Goal: Task Accomplishment & Management: Manage account settings

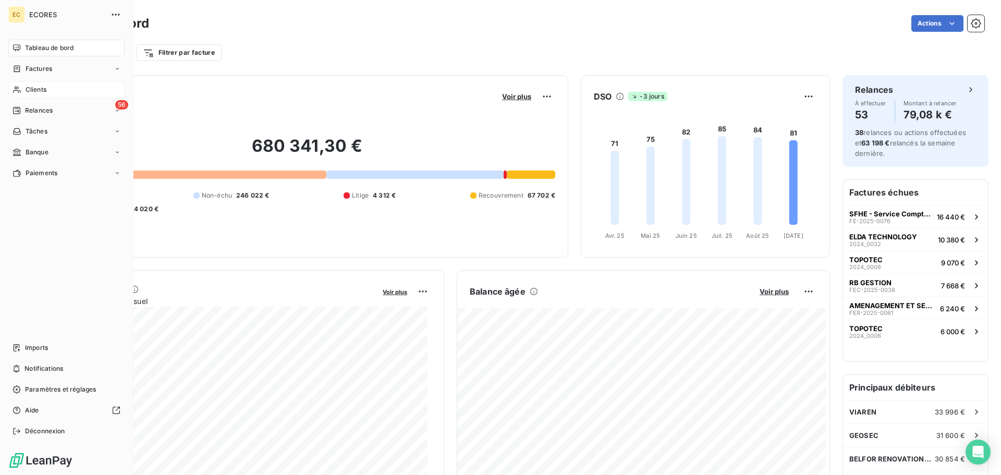
click at [38, 91] on span "Clients" at bounding box center [36, 89] width 21 height 9
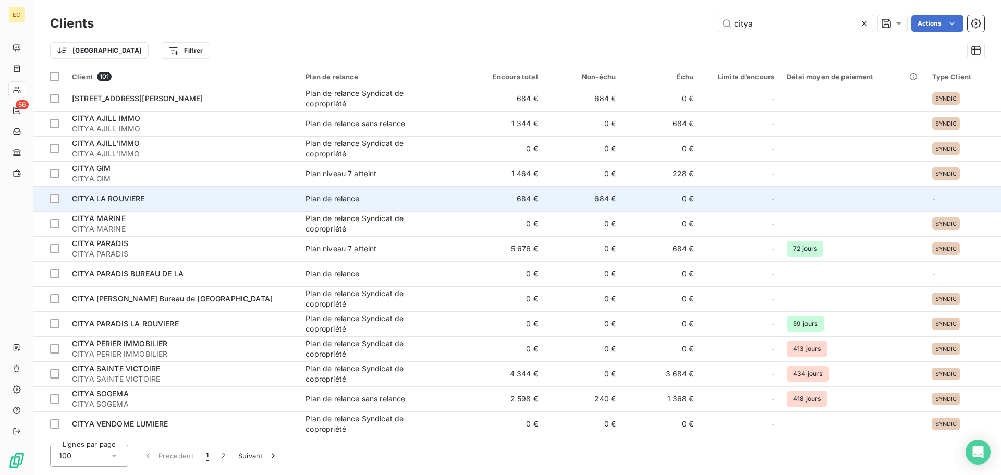
type input "citya"
click at [221, 205] on td "CITYA LA ROUVIERE" at bounding box center [183, 198] width 234 height 25
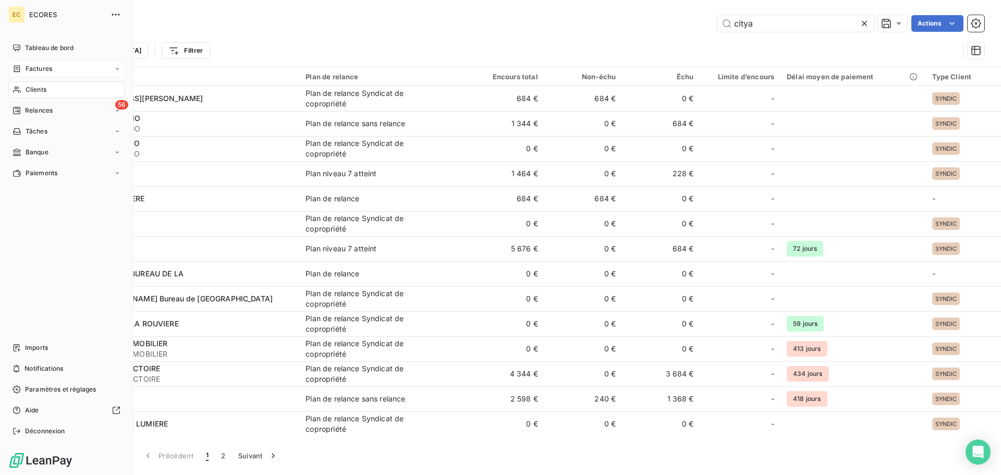
click at [33, 67] on span "Factures" at bounding box center [39, 68] width 27 height 9
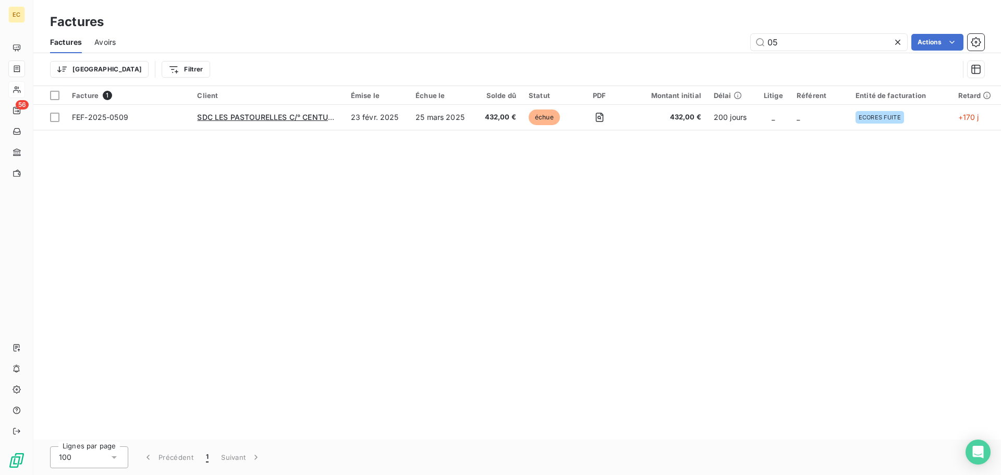
type input "0"
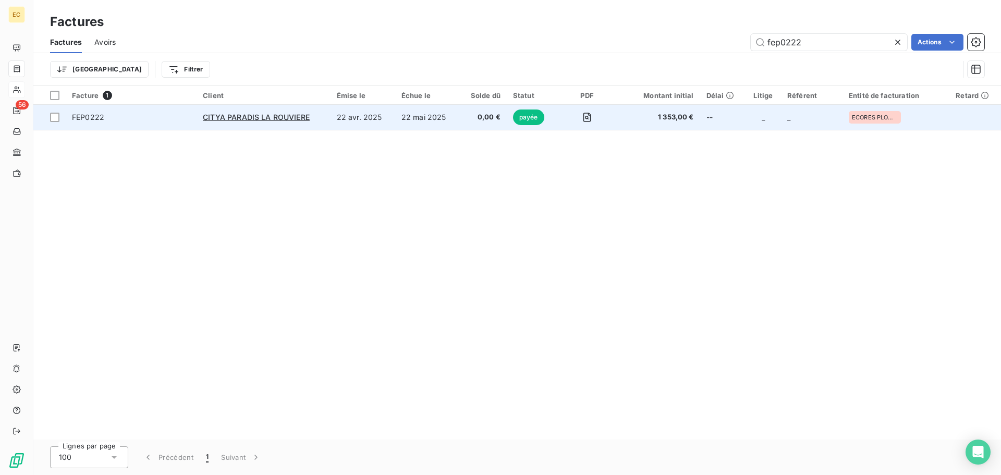
type input "fep0222"
click at [298, 127] on td "CITYA PARADIS LA ROUVIERE" at bounding box center [263, 117] width 133 height 25
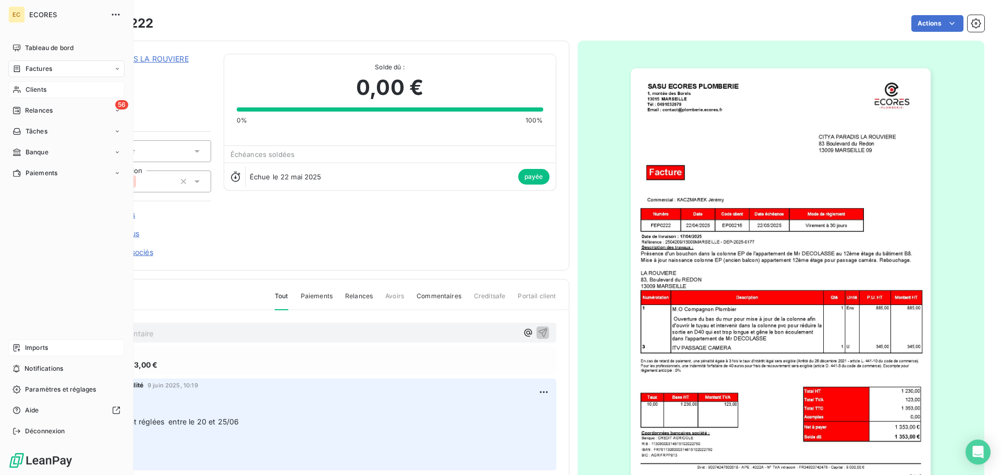
click at [34, 347] on span "Imports" at bounding box center [36, 347] width 23 height 9
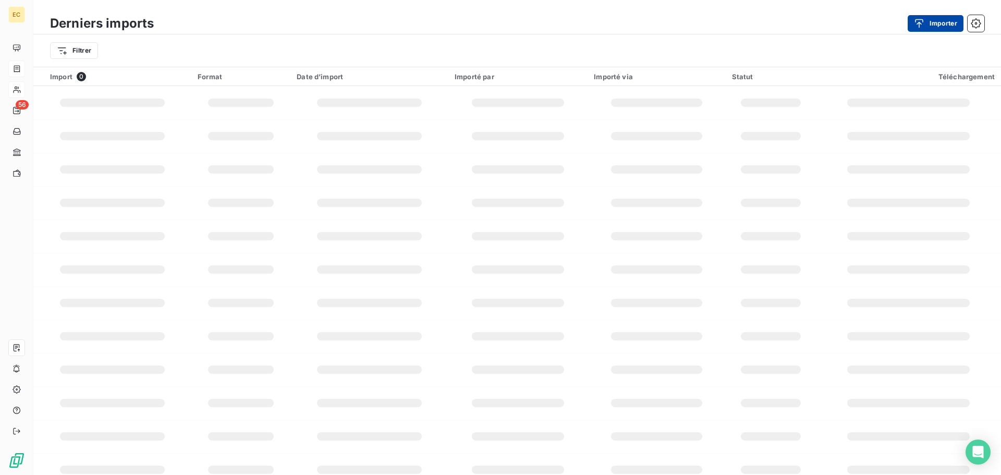
click at [925, 21] on div "button" at bounding box center [922, 23] width 16 height 10
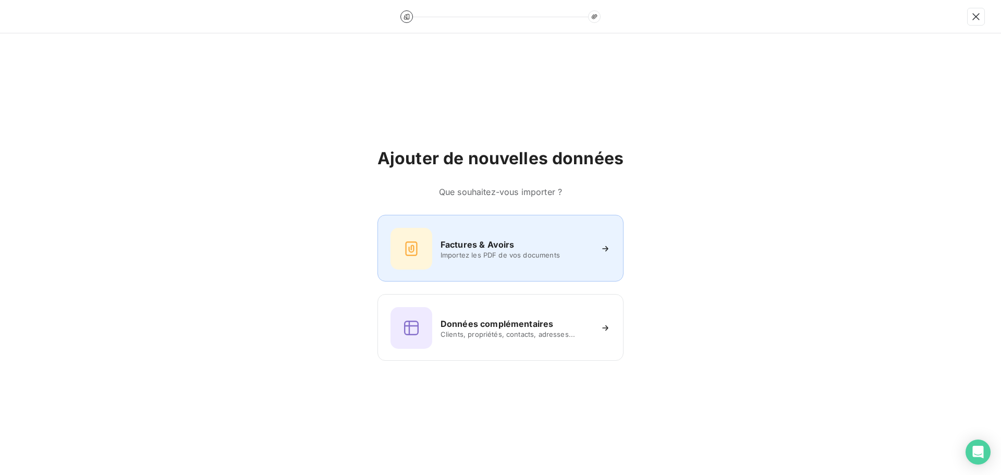
click at [470, 255] on span "Importez les PDF de vos documents" at bounding box center [515, 255] width 151 height 8
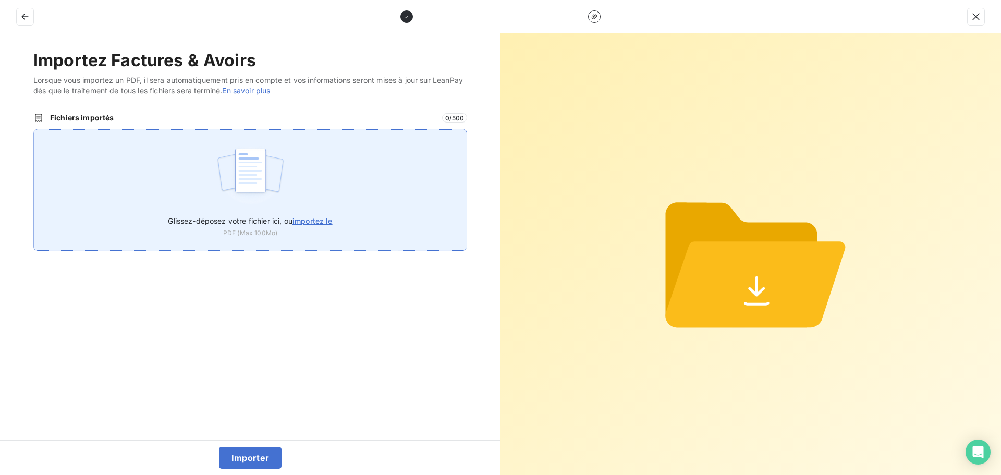
click at [316, 218] on span "importez le" at bounding box center [312, 220] width 40 height 9
click at [34, 130] on input "Glissez-déposez votre fichier ici, ou importez le" at bounding box center [33, 129] width 1 height 1
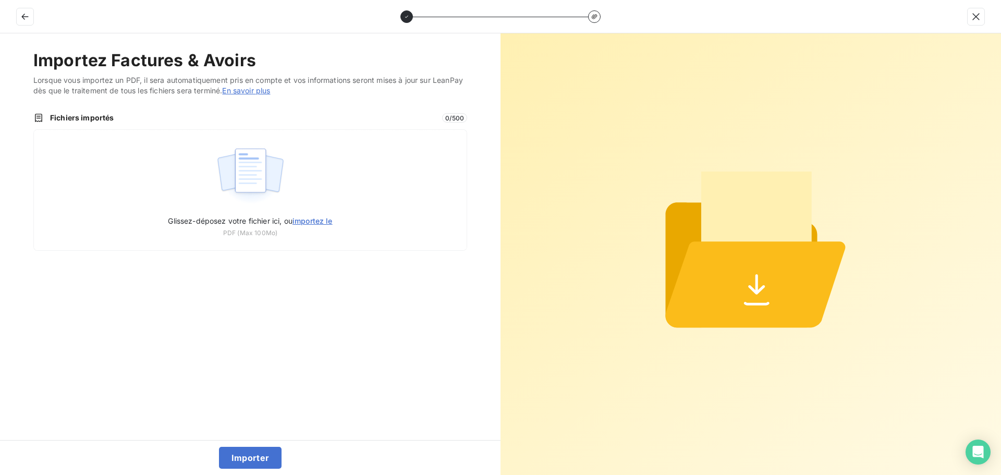
type input "C:\fakepath\FEP0342.pdf"
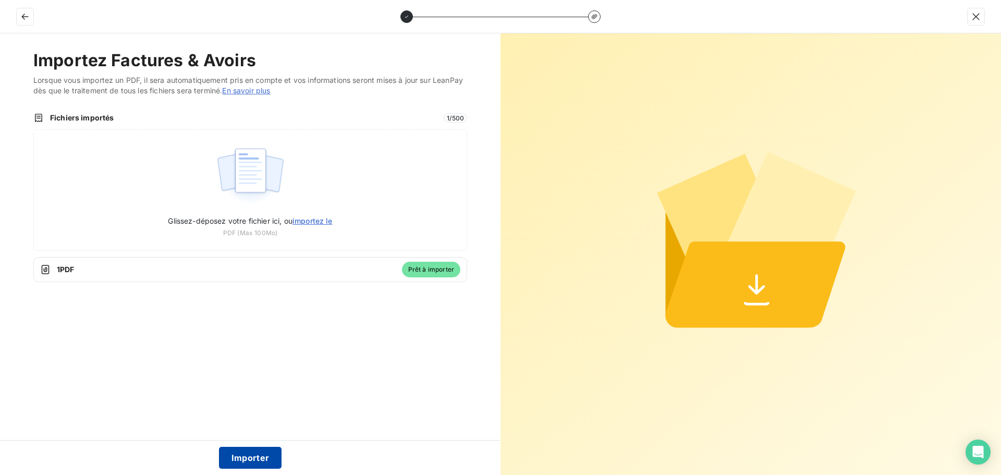
click at [251, 455] on button "Importer" at bounding box center [250, 458] width 63 height 22
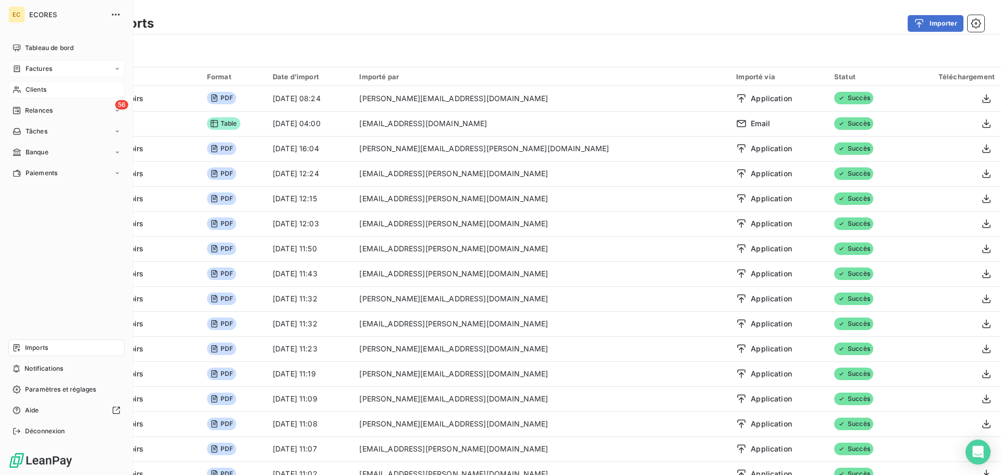
click at [39, 71] on span "Factures" at bounding box center [39, 68] width 27 height 9
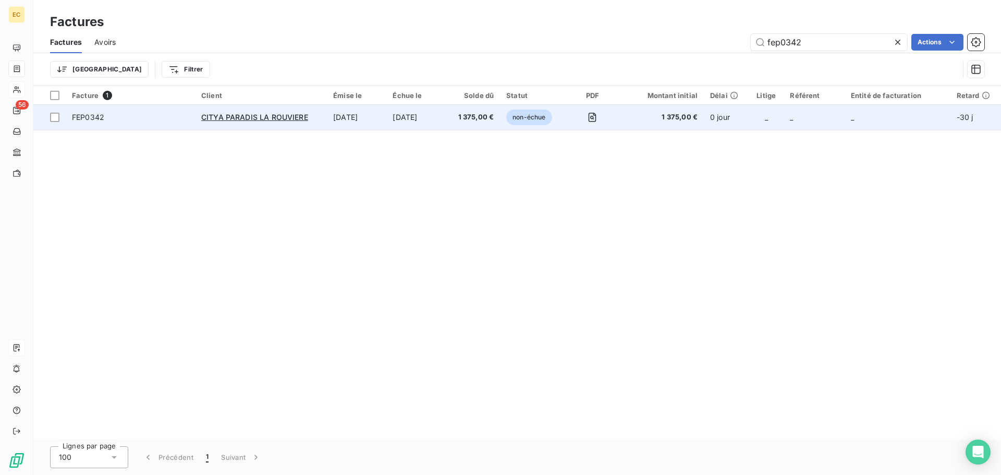
type input "fep0342"
click at [150, 117] on span "FEP0342" at bounding box center [130, 117] width 117 height 10
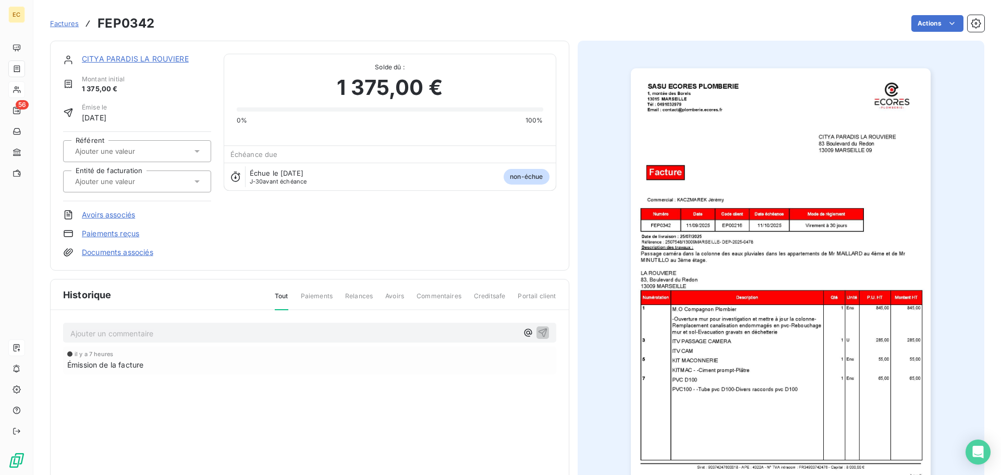
click at [192, 180] on icon at bounding box center [197, 181] width 10 height 10
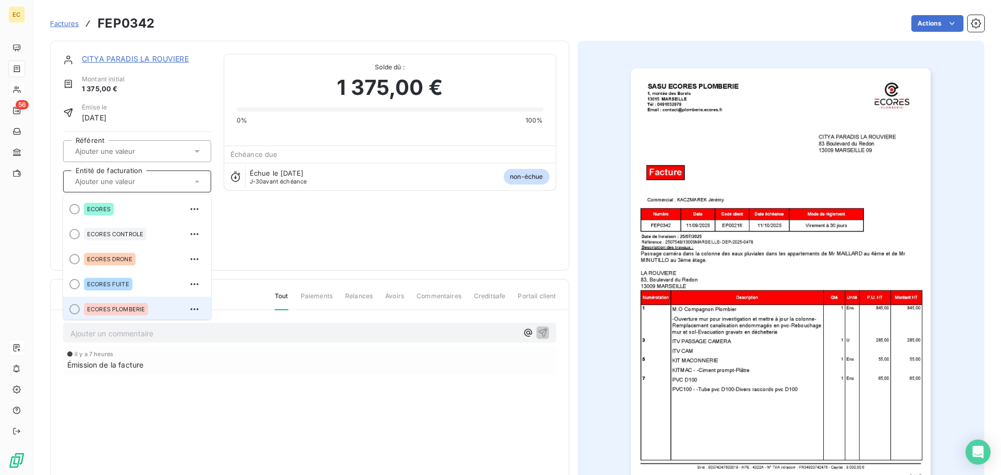
scroll to position [2, 0]
click at [116, 311] on div "ECORES PLOMBERIE" at bounding box center [116, 307] width 64 height 13
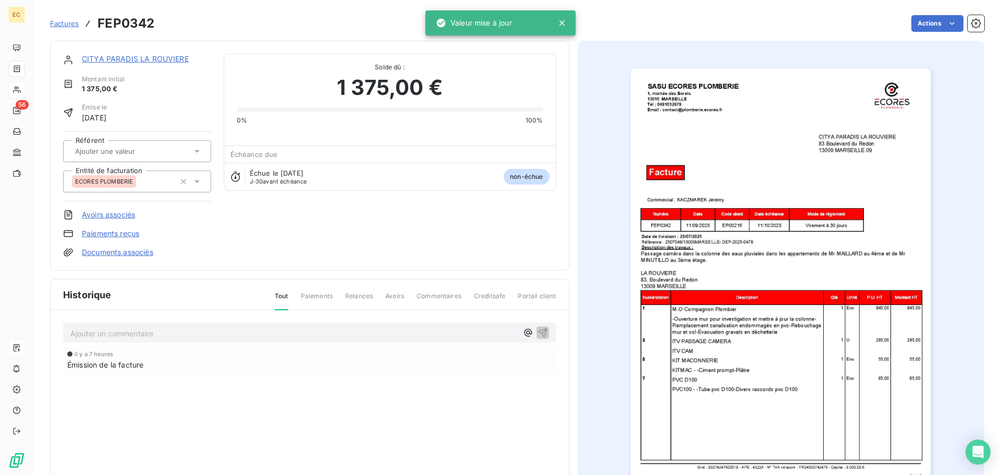
click at [149, 59] on link "CITYA PARADIS LA ROUVIERE" at bounding box center [135, 58] width 107 height 9
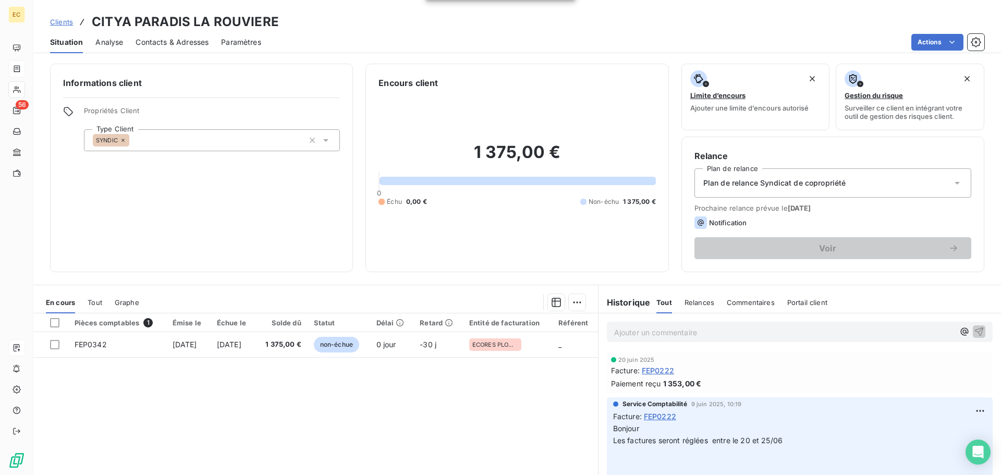
click at [193, 44] on span "Contacts & Adresses" at bounding box center [172, 42] width 73 height 10
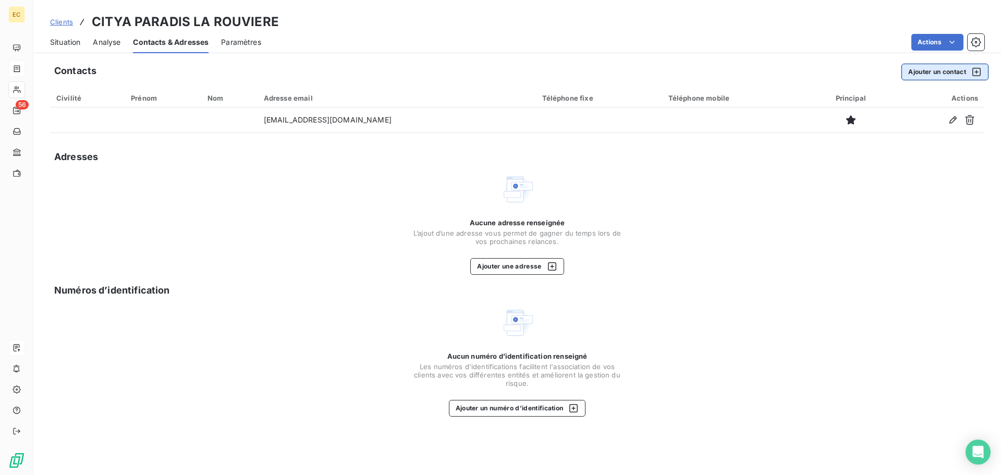
click at [914, 72] on button "Ajouter un contact" at bounding box center [944, 72] width 87 height 17
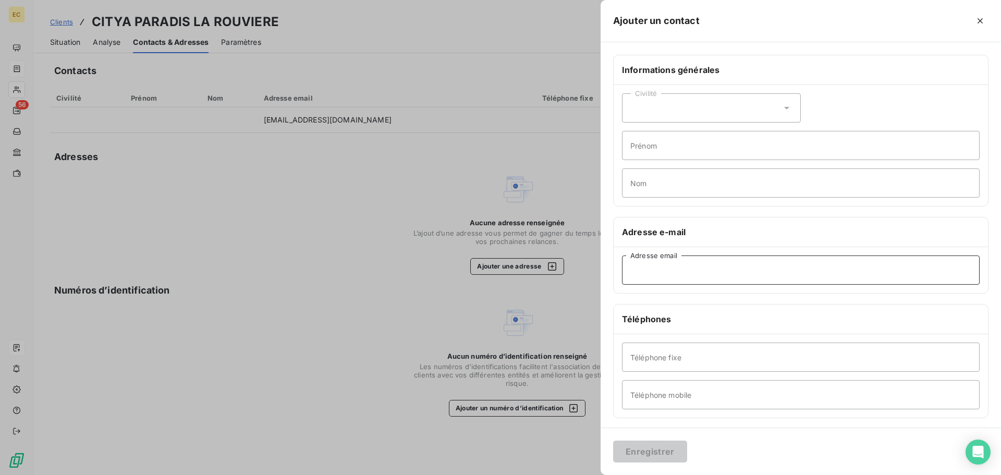
click at [643, 267] on input "Adresse email" at bounding box center [801, 269] width 358 height 29
paste input "[EMAIL_ADDRESS][DOMAIN_NAME]"
type input "[EMAIL_ADDRESS][DOMAIN_NAME]"
click at [680, 116] on div "Civilité" at bounding box center [711, 107] width 179 height 29
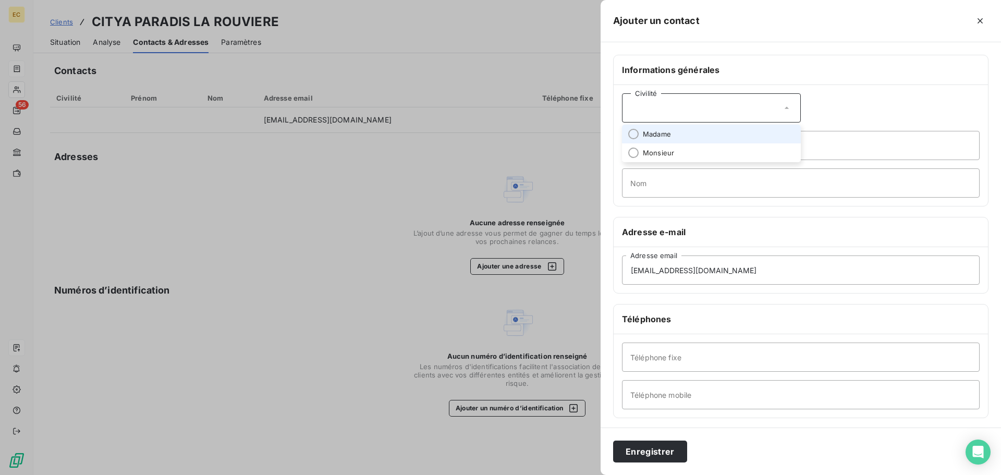
click at [685, 134] on li "Madame" at bounding box center [711, 134] width 179 height 19
click at [667, 176] on input "Nom" at bounding box center [801, 182] width 358 height 29
type input "[PERSON_NAME]"
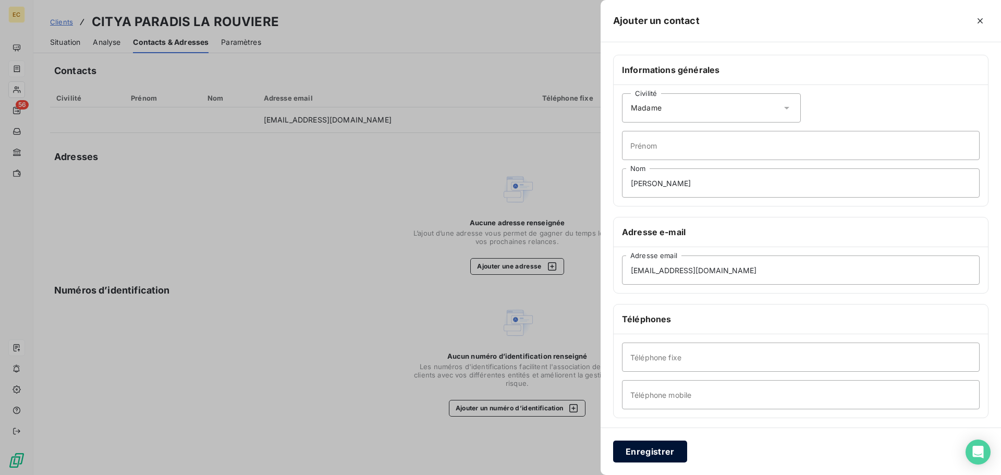
click at [646, 451] on button "Enregistrer" at bounding box center [650, 451] width 74 height 22
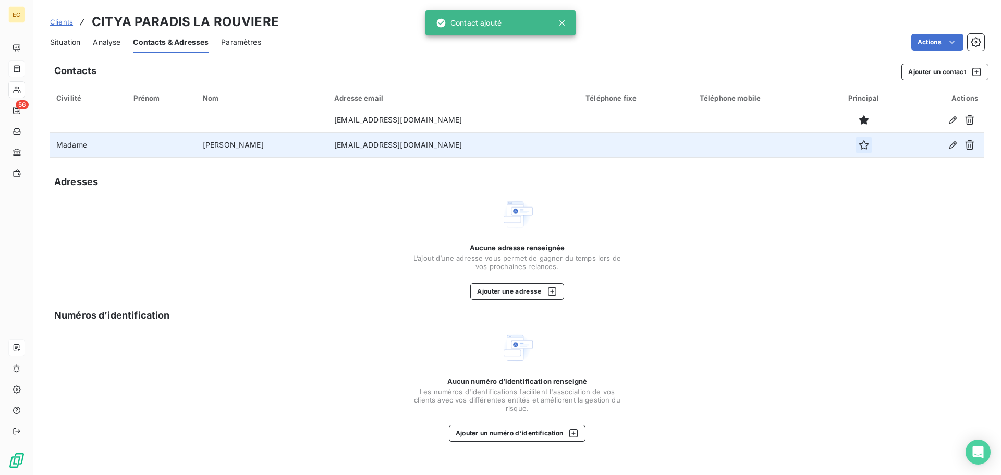
click at [859, 150] on icon "button" at bounding box center [864, 145] width 10 height 10
click at [68, 45] on span "Situation" at bounding box center [65, 42] width 30 height 10
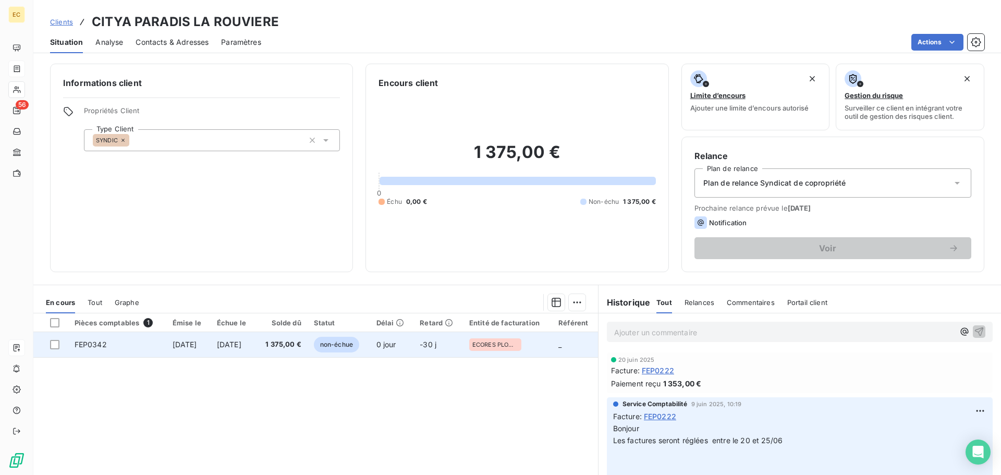
click at [174, 349] on td "[DATE]" at bounding box center [188, 344] width 44 height 25
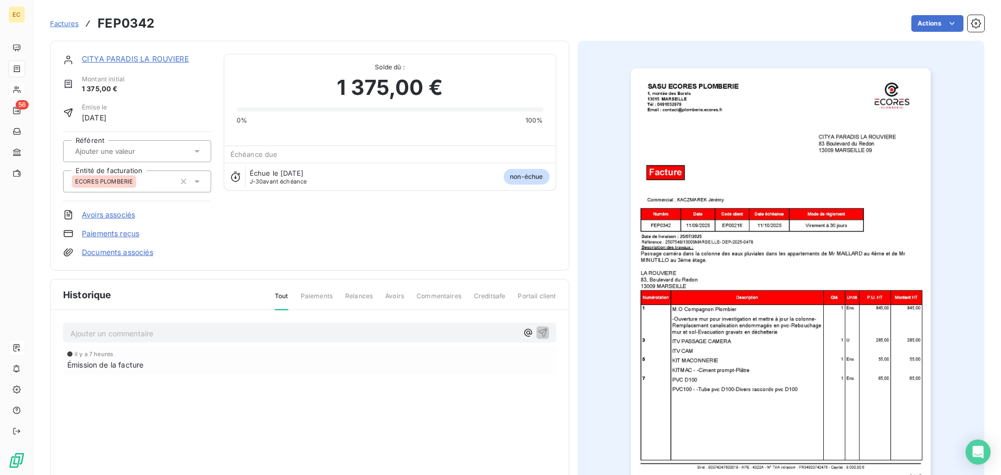
click at [128, 253] on link "Documents associés" at bounding box center [117, 252] width 71 height 10
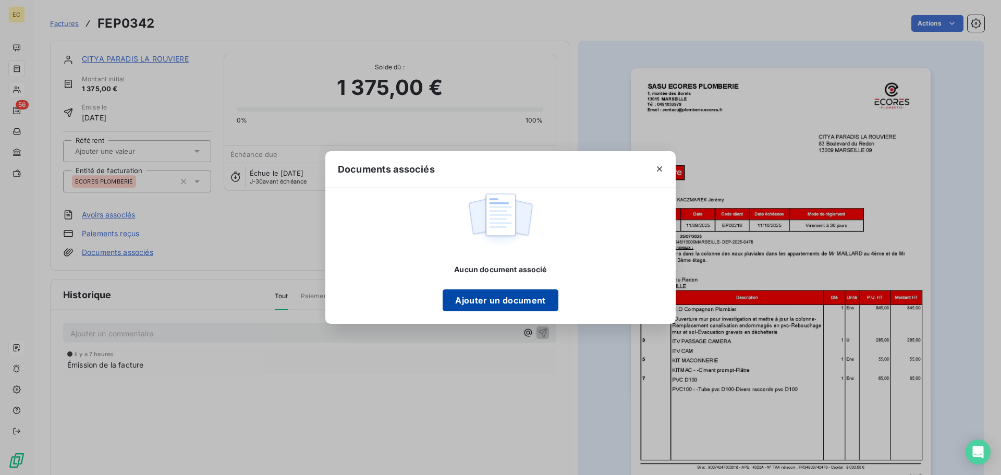
click at [504, 300] on button "Ajouter un document" at bounding box center [500, 300] width 115 height 22
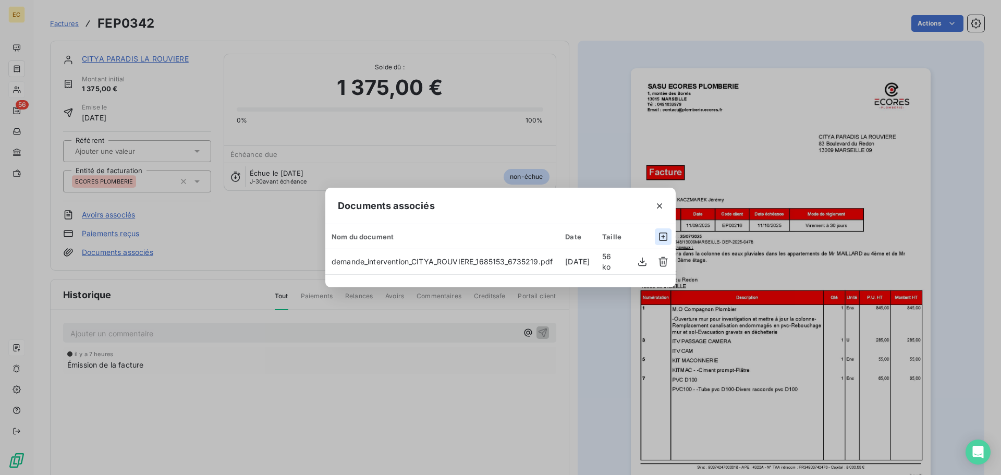
click at [658, 234] on icon "button" at bounding box center [663, 236] width 10 height 10
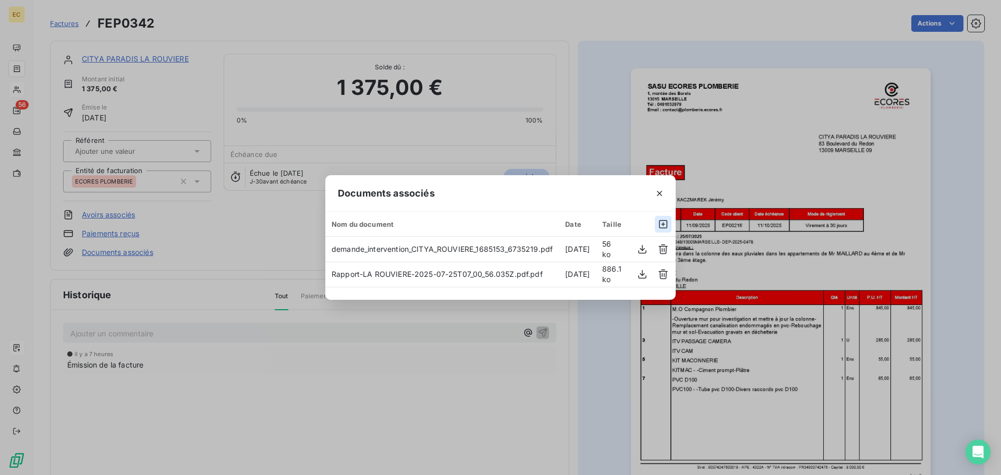
click at [659, 220] on icon "button" at bounding box center [663, 224] width 8 height 8
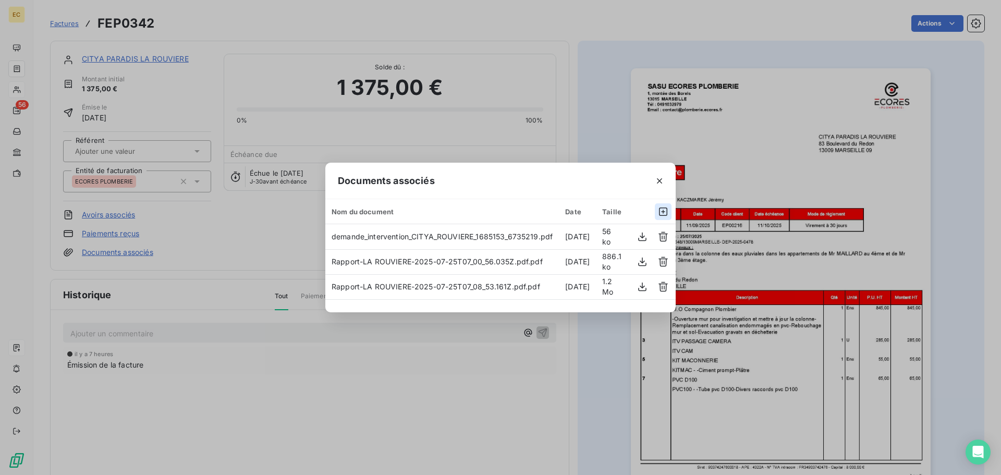
click at [658, 206] on icon "button" at bounding box center [663, 211] width 10 height 10
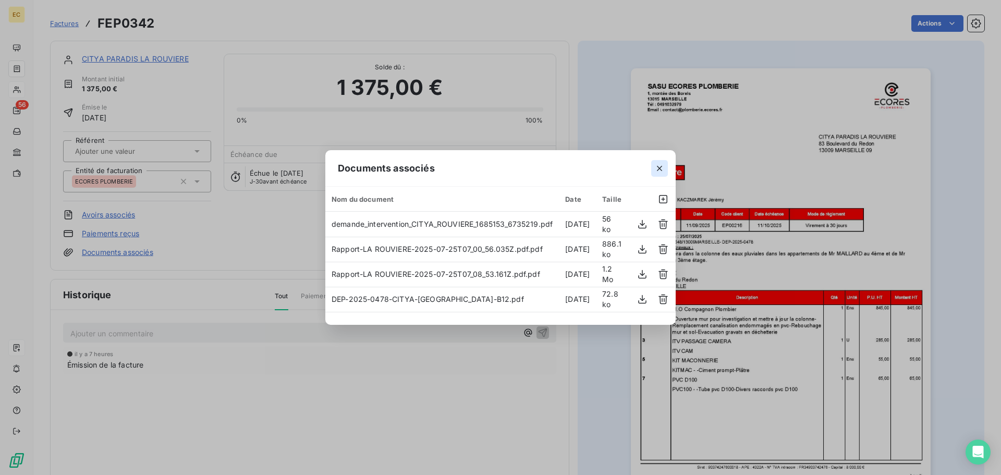
click at [657, 163] on icon "button" at bounding box center [659, 168] width 10 height 10
